Goal: Task Accomplishment & Management: Use online tool/utility

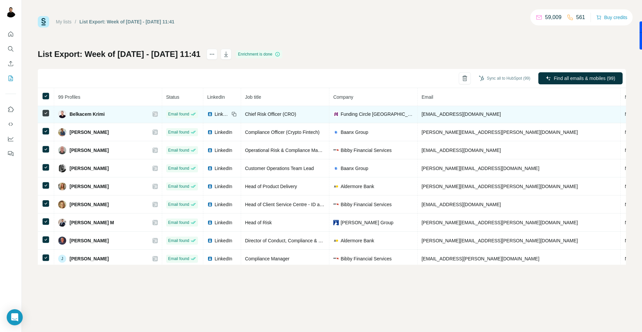
scroll to position [400, 0]
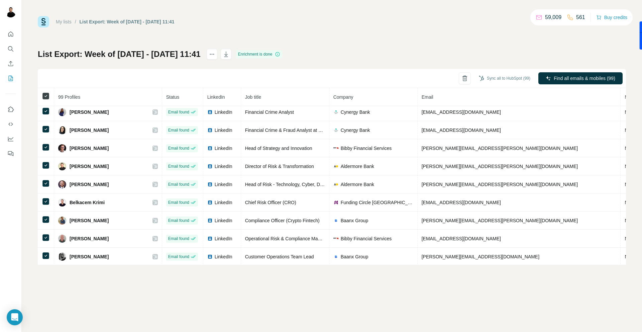
click at [42, 97] on icon at bounding box center [46, 96] width 8 height 8
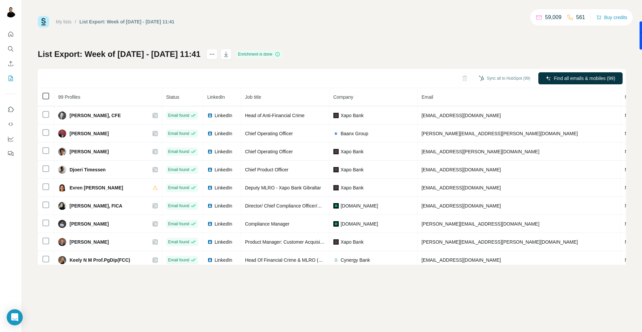
scroll to position [0, 0]
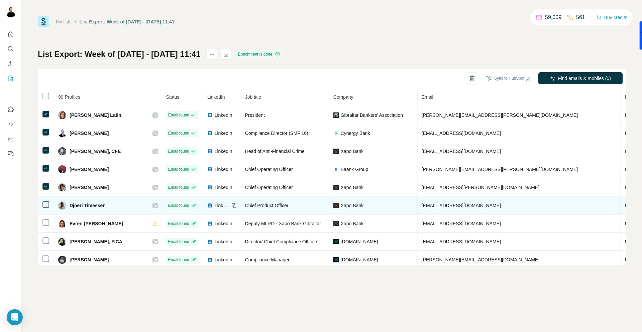
click at [44, 196] on td at bounding box center [46, 205] width 16 height 18
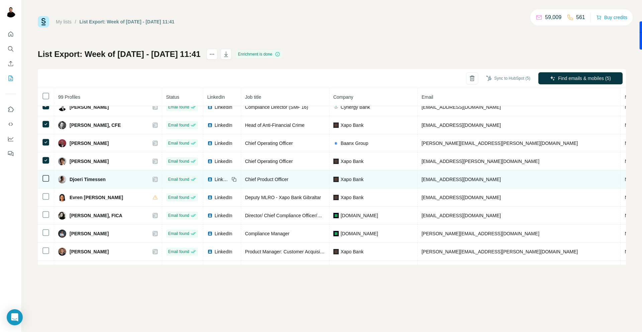
scroll to position [26, 0]
click at [44, 184] on td at bounding box center [46, 179] width 16 height 18
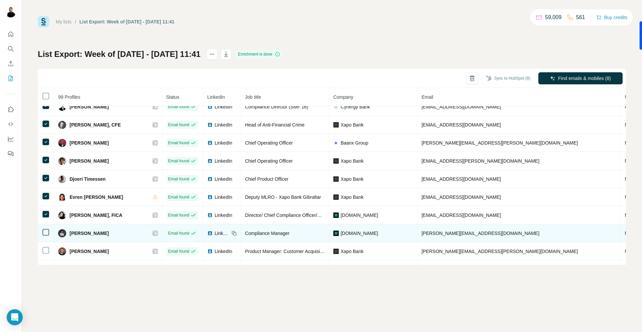
click at [45, 228] on icon at bounding box center [46, 232] width 8 height 8
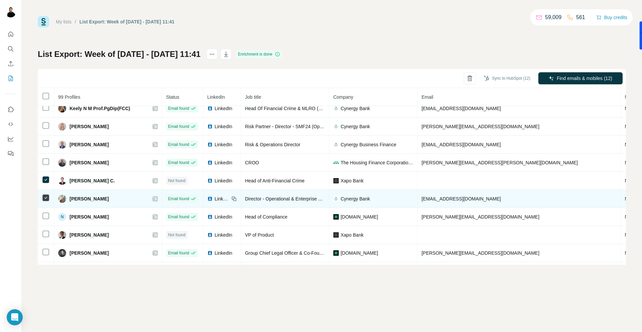
scroll to position [200, 0]
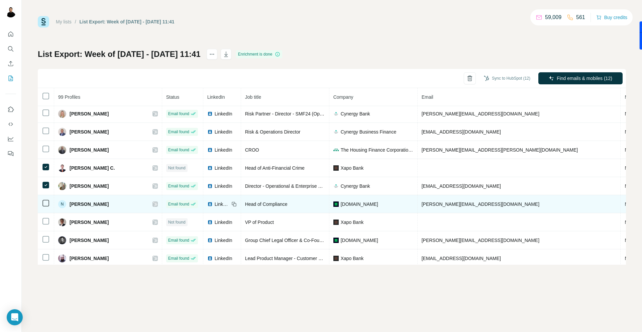
click at [46, 210] on td at bounding box center [46, 204] width 16 height 18
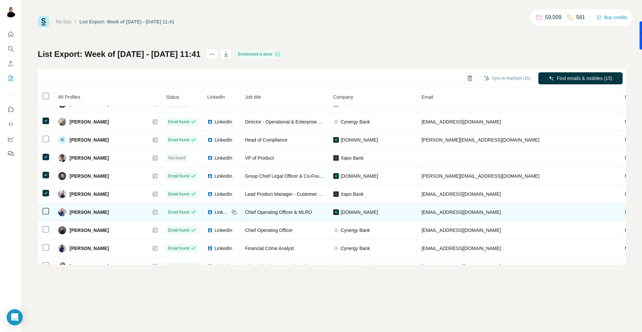
scroll to position [279, 0]
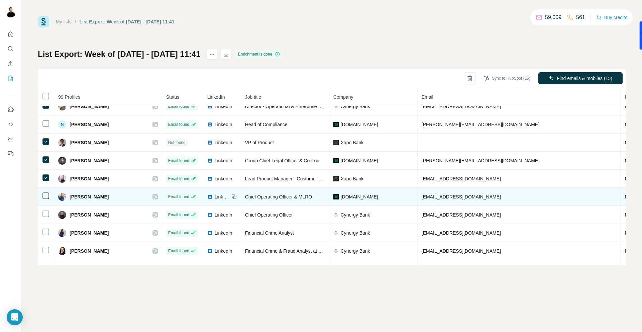
click at [45, 205] on td at bounding box center [46, 197] width 16 height 18
click at [45, 200] on td at bounding box center [46, 197] width 16 height 18
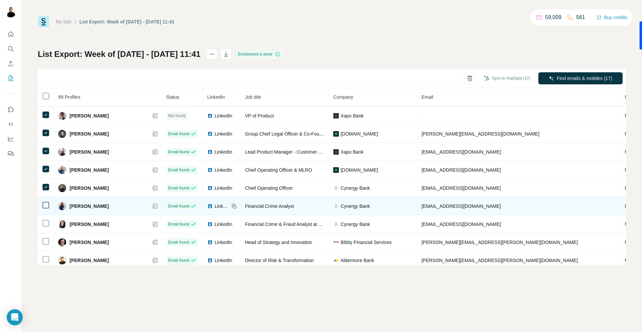
scroll to position [312, 0]
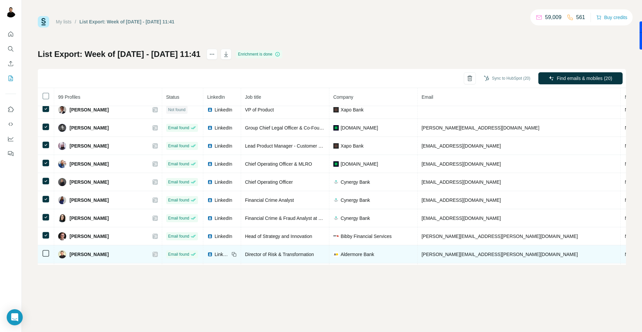
click at [43, 248] on td at bounding box center [46, 254] width 16 height 18
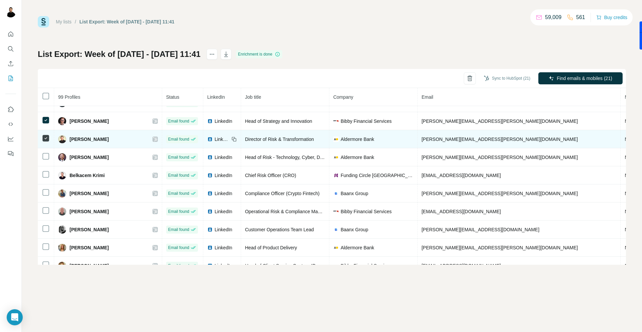
scroll to position [447, 0]
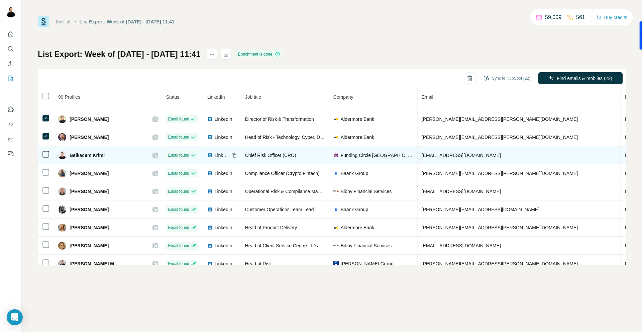
click at [45, 161] on td at bounding box center [46, 155] width 16 height 18
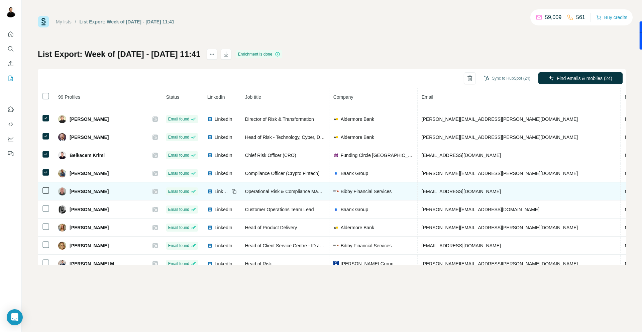
click at [43, 186] on icon at bounding box center [46, 190] width 8 height 8
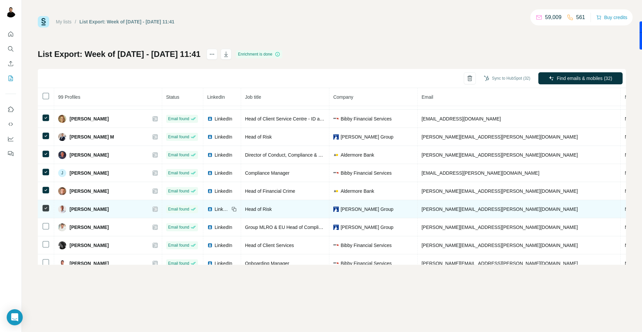
scroll to position [578, 0]
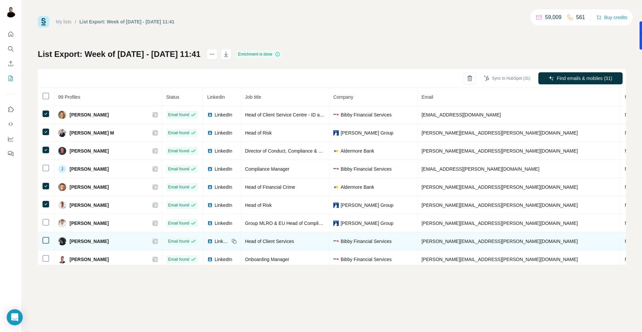
click at [43, 233] on td at bounding box center [46, 241] width 16 height 18
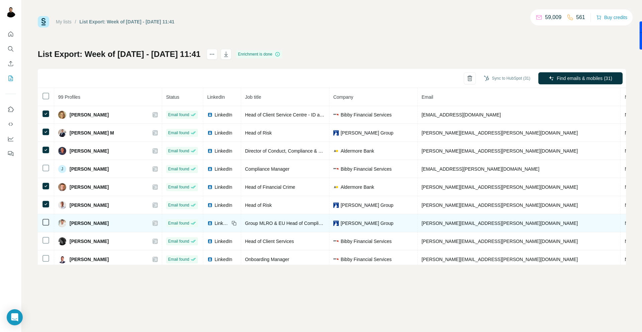
click at [43, 218] on icon at bounding box center [46, 222] width 8 height 8
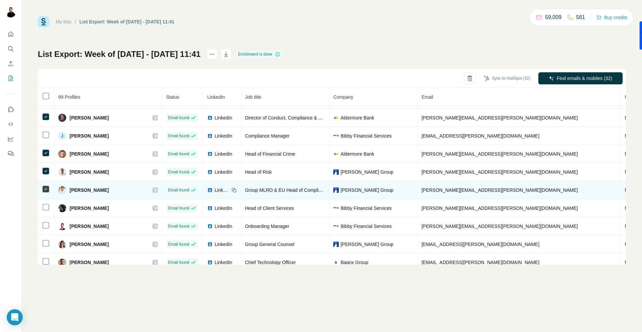
scroll to position [639, 0]
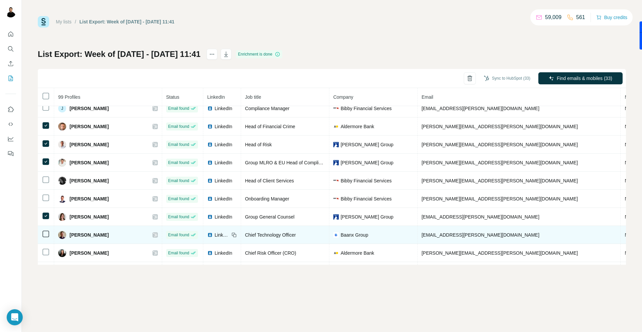
click at [42, 230] on icon at bounding box center [46, 234] width 8 height 8
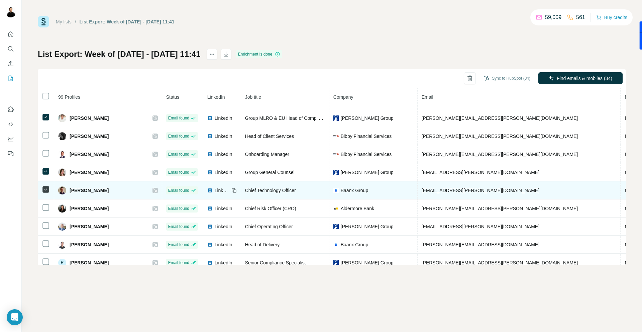
scroll to position [682, 0]
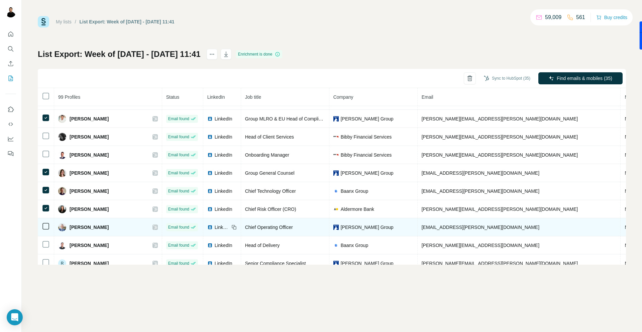
click at [47, 229] on icon at bounding box center [46, 226] width 8 height 8
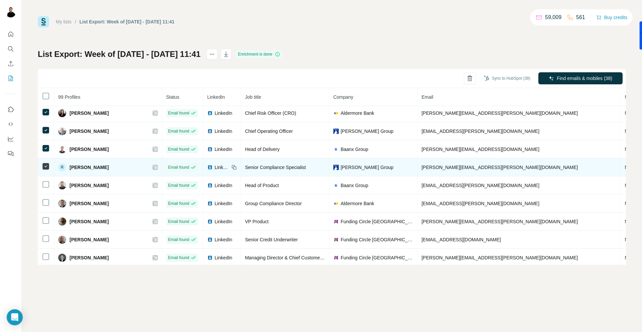
scroll to position [780, 0]
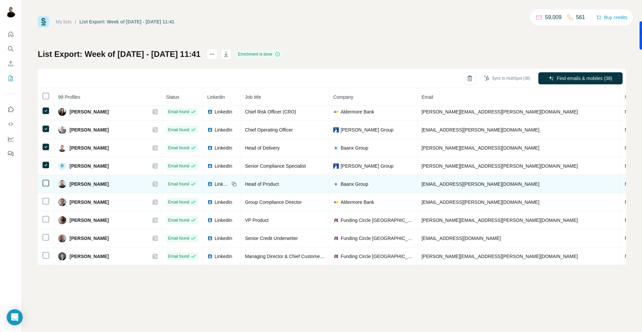
click at [45, 186] on icon at bounding box center [46, 183] width 8 height 8
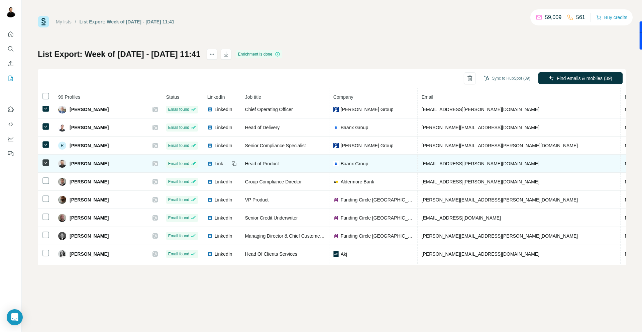
scroll to position [803, 0]
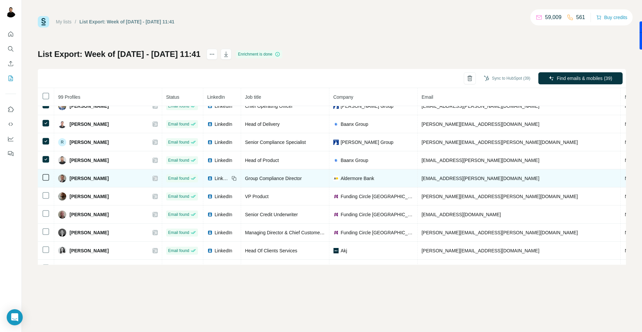
click at [45, 182] on td at bounding box center [46, 178] width 16 height 18
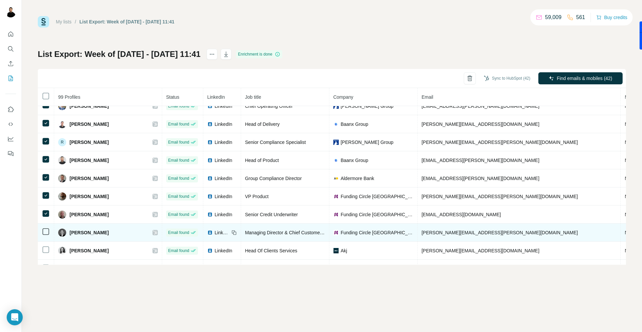
click at [45, 238] on td at bounding box center [46, 232] width 16 height 18
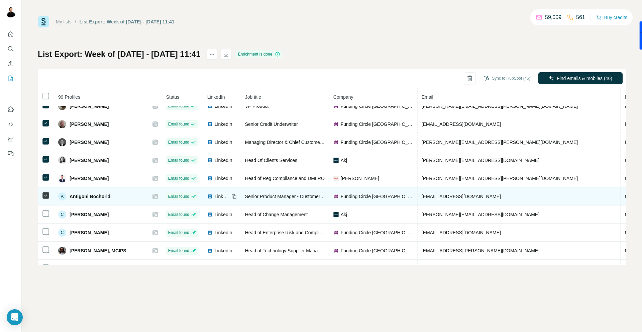
scroll to position [895, 0]
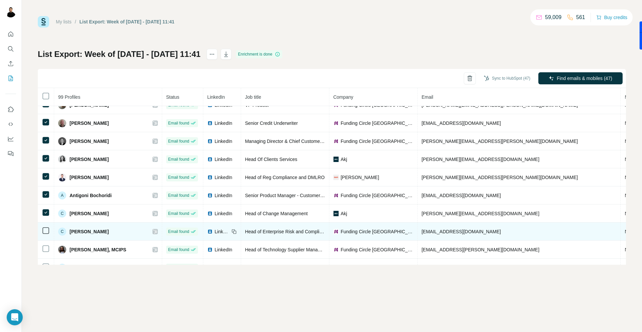
click at [46, 239] on td at bounding box center [46, 231] width 16 height 18
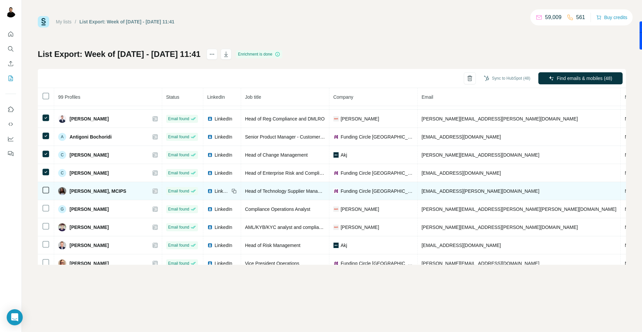
scroll to position [963, 0]
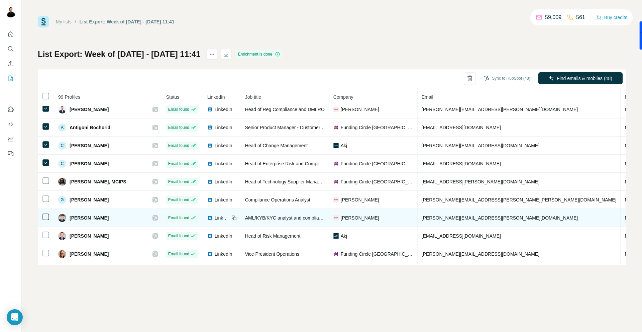
click at [43, 210] on td at bounding box center [46, 218] width 16 height 18
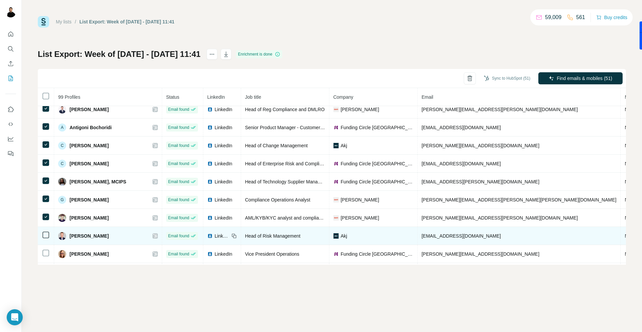
click at [44, 231] on icon at bounding box center [46, 235] width 8 height 8
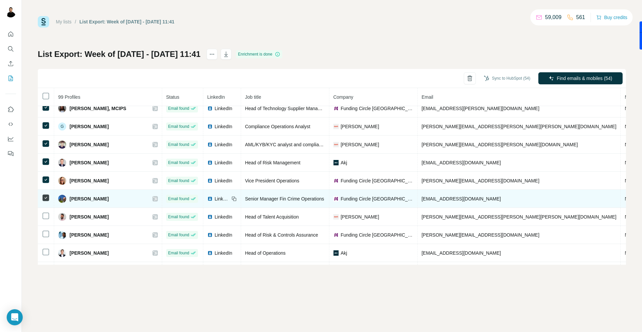
scroll to position [1043, 0]
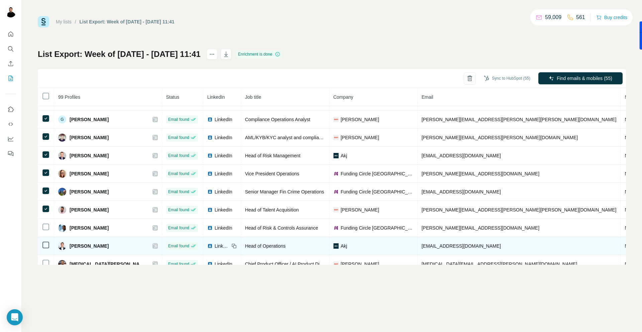
click at [44, 237] on td at bounding box center [46, 246] width 16 height 18
click at [45, 240] on td at bounding box center [46, 246] width 16 height 18
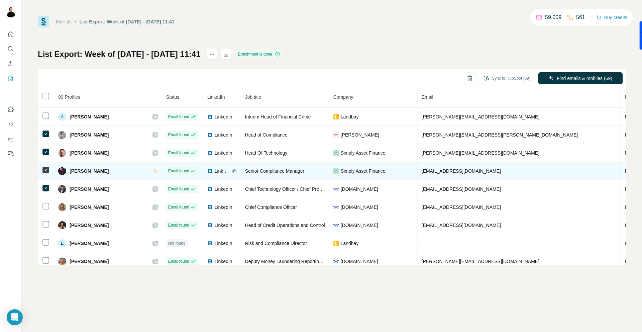
scroll to position [1333, 0]
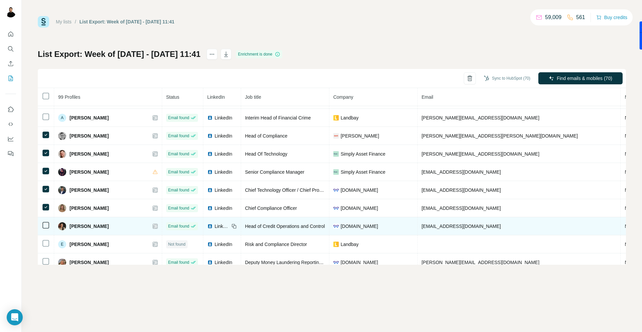
click at [43, 218] on td at bounding box center [46, 226] width 16 height 18
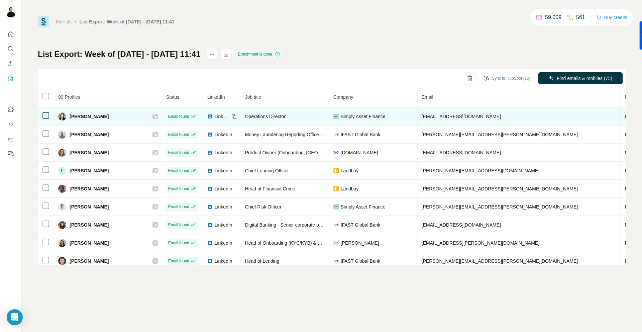
scroll to position [1609, 0]
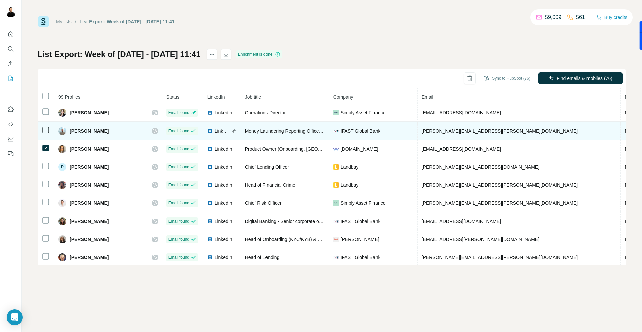
click at [48, 126] on icon at bounding box center [46, 130] width 8 height 8
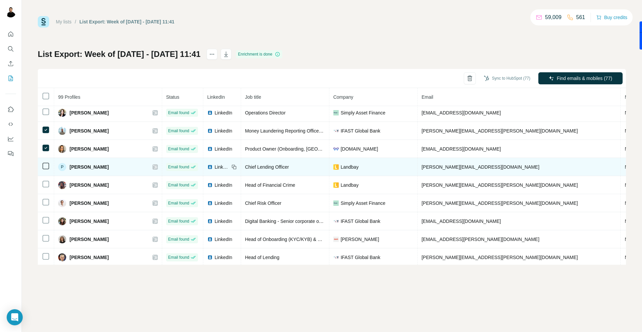
scroll to position [1629, 0]
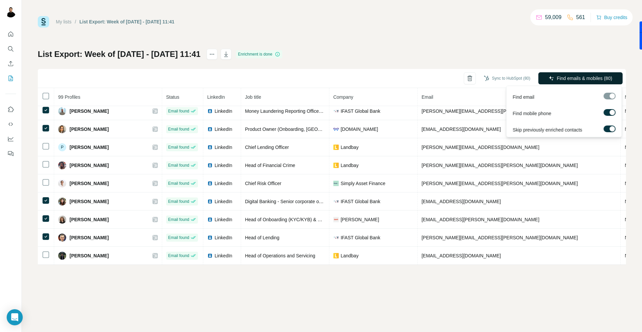
click at [568, 73] on button "Find emails & mobiles (80)" at bounding box center [580, 78] width 84 height 12
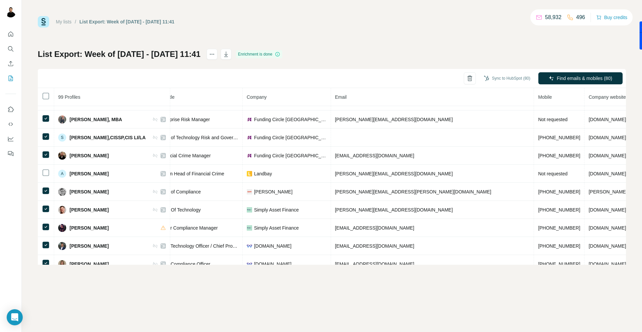
scroll to position [1629, 95]
